Goal: Manage account settings

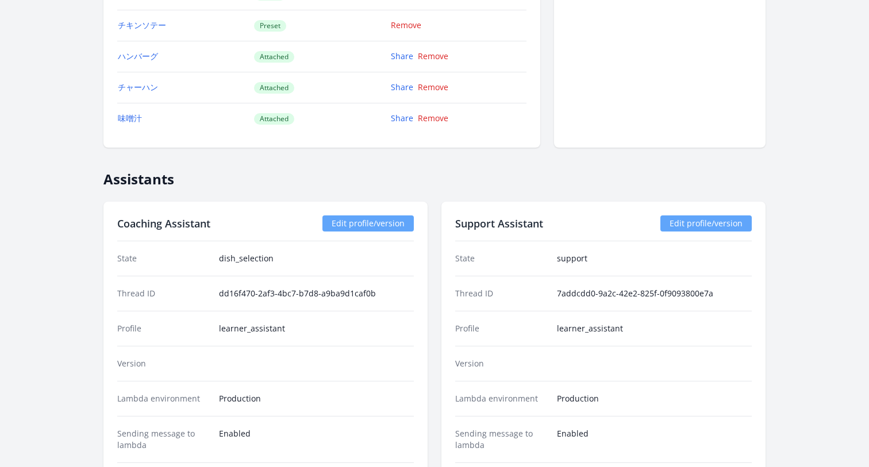
scroll to position [1177, 0]
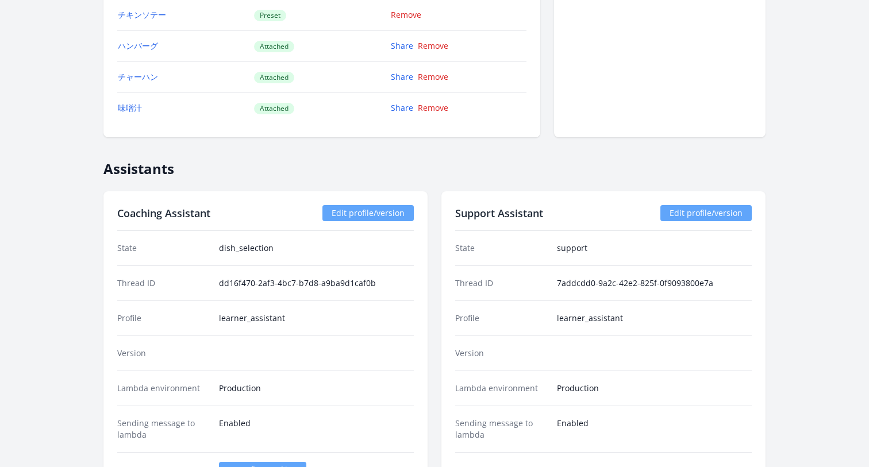
click at [390, 284] on dd "dd16f470-2af3-4bc7-b7d8-a9ba9d1caf0b" at bounding box center [316, 283] width 195 height 11
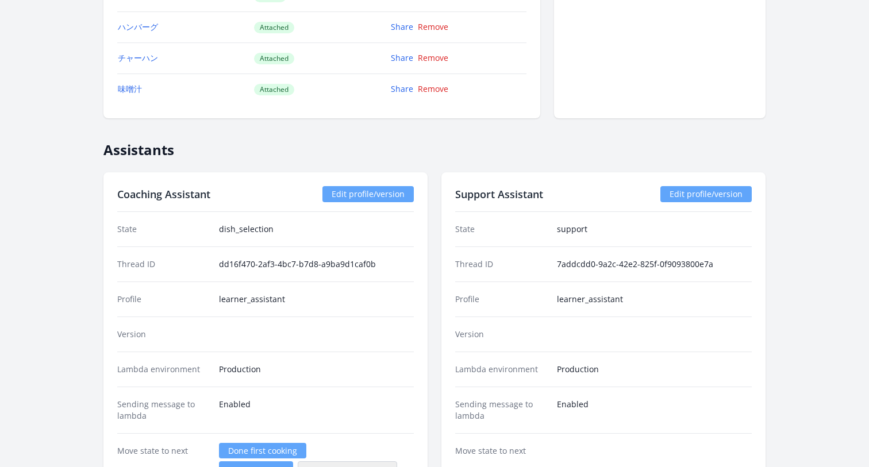
scroll to position [1220, 0]
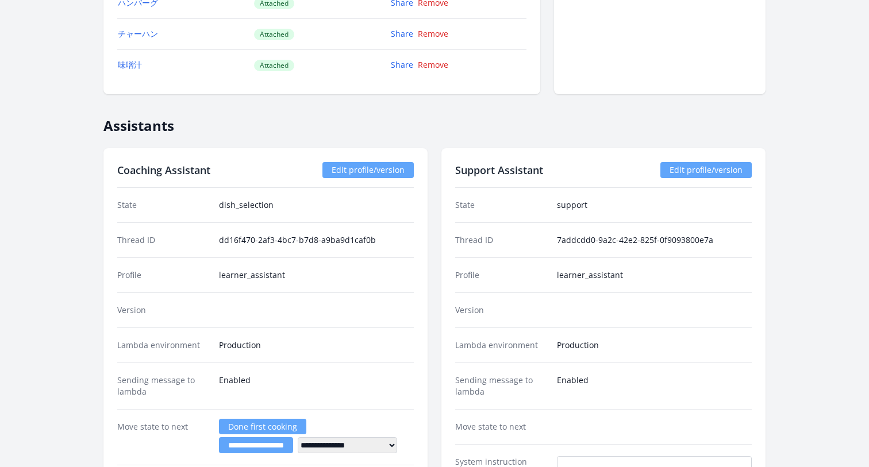
click at [357, 167] on link "Edit profile/version" at bounding box center [368, 170] width 91 height 16
click at [698, 170] on link "Edit profile/version" at bounding box center [706, 170] width 91 height 16
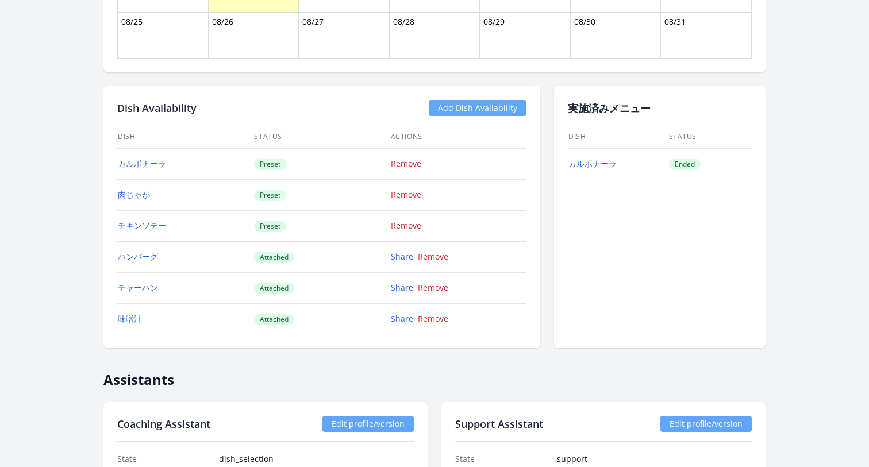
scroll to position [1174, 0]
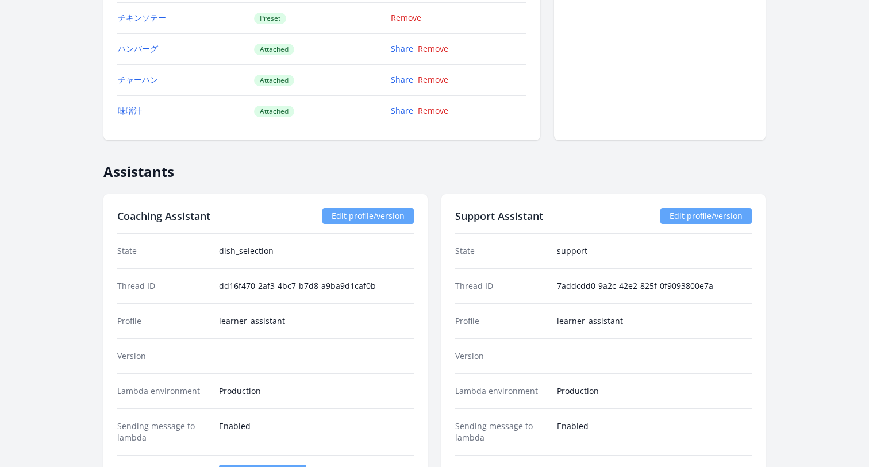
click at [702, 219] on link "Edit profile/version" at bounding box center [706, 216] width 91 height 16
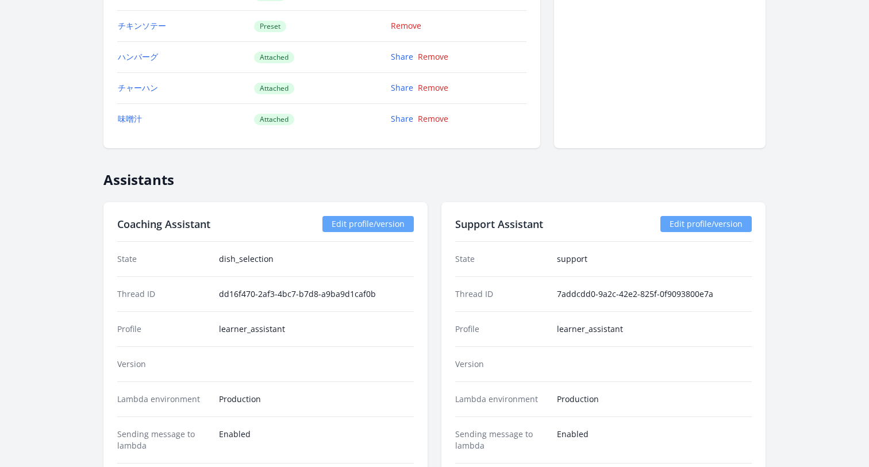
scroll to position [1162, 0]
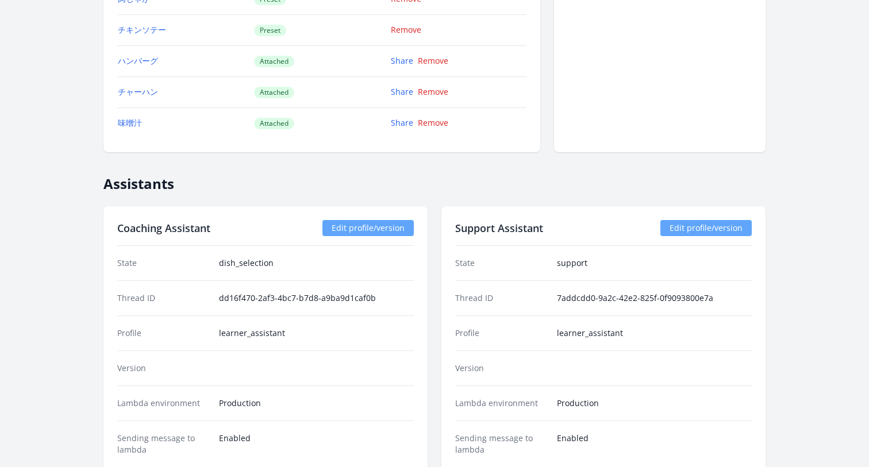
click at [710, 224] on link "Edit profile/version" at bounding box center [706, 228] width 91 height 16
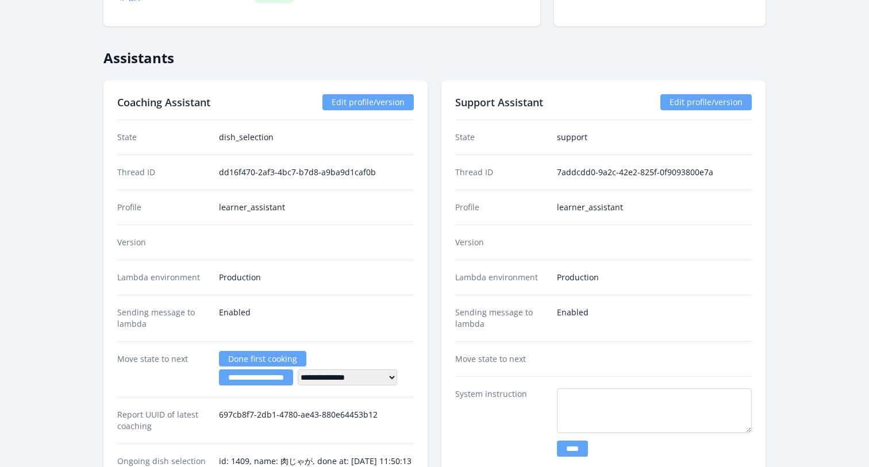
scroll to position [1219, 0]
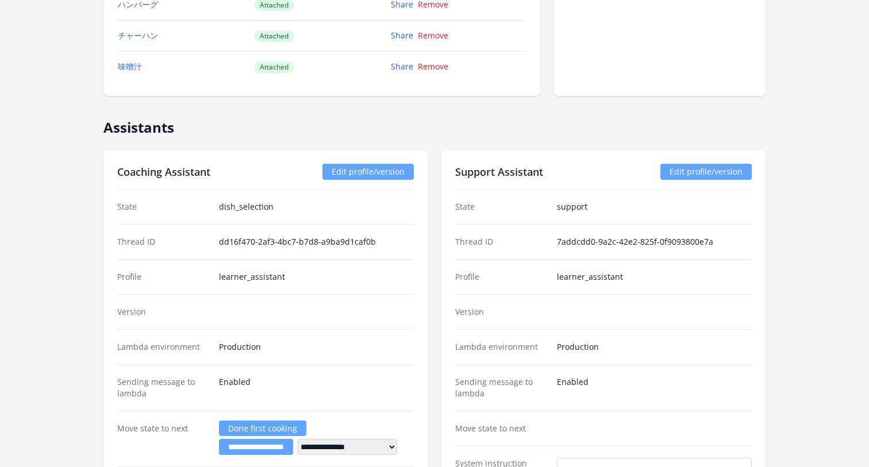
click at [702, 174] on link "Edit profile/version" at bounding box center [706, 172] width 91 height 16
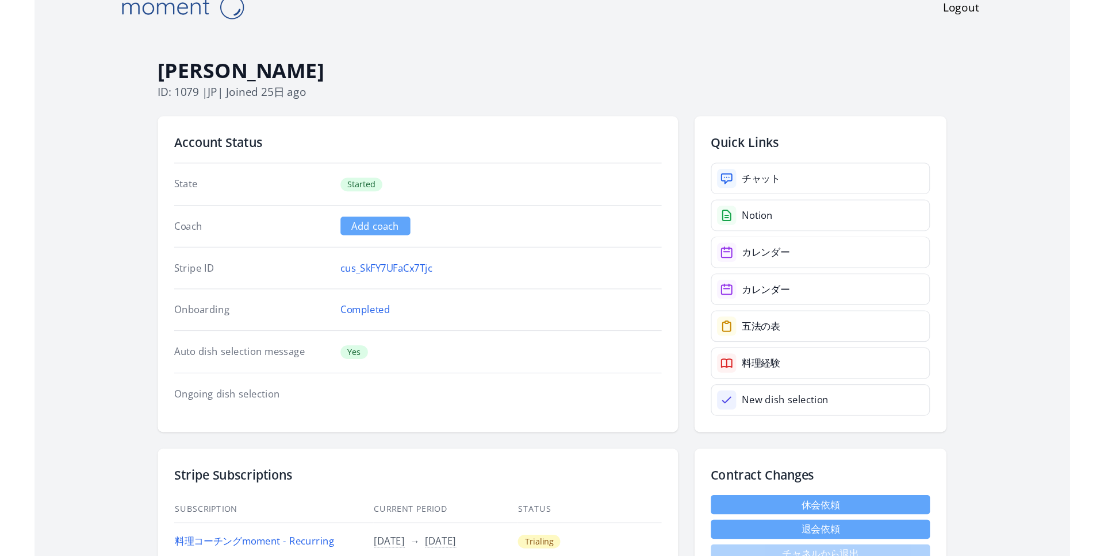
scroll to position [0, 0]
